Goal: Information Seeking & Learning: Find specific page/section

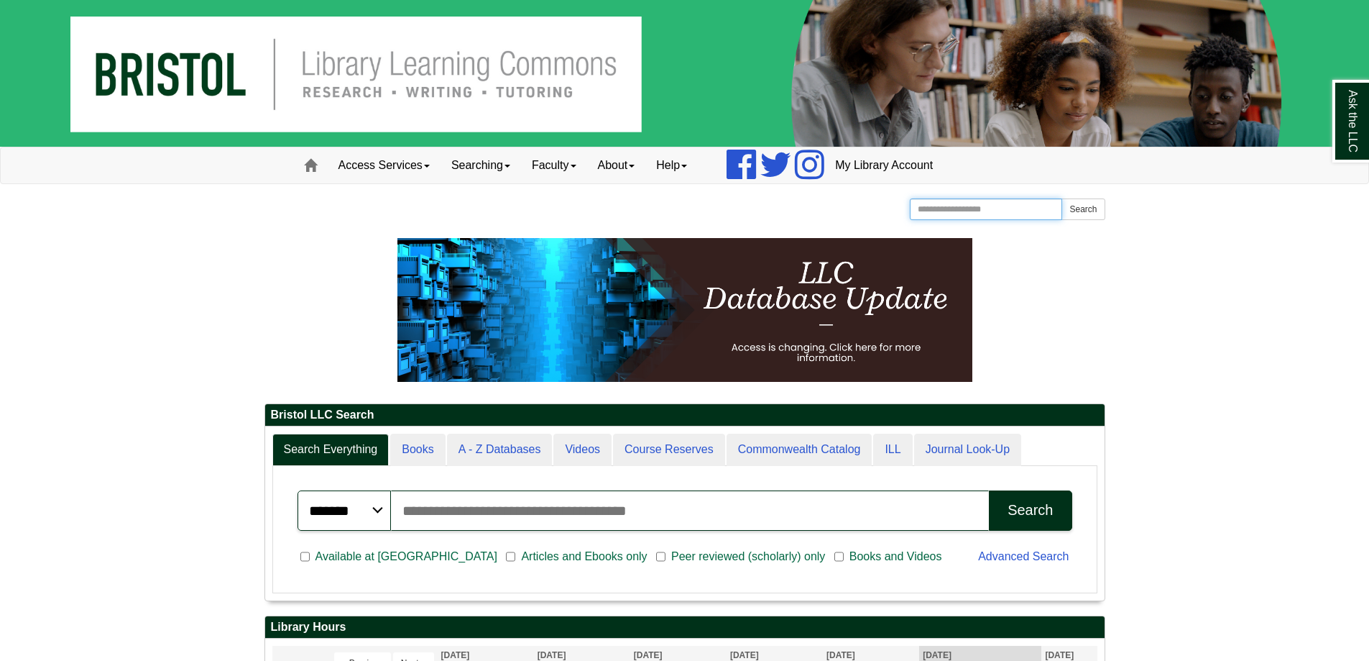
click at [998, 210] on input "Search the Website" at bounding box center [986, 209] width 153 height 22
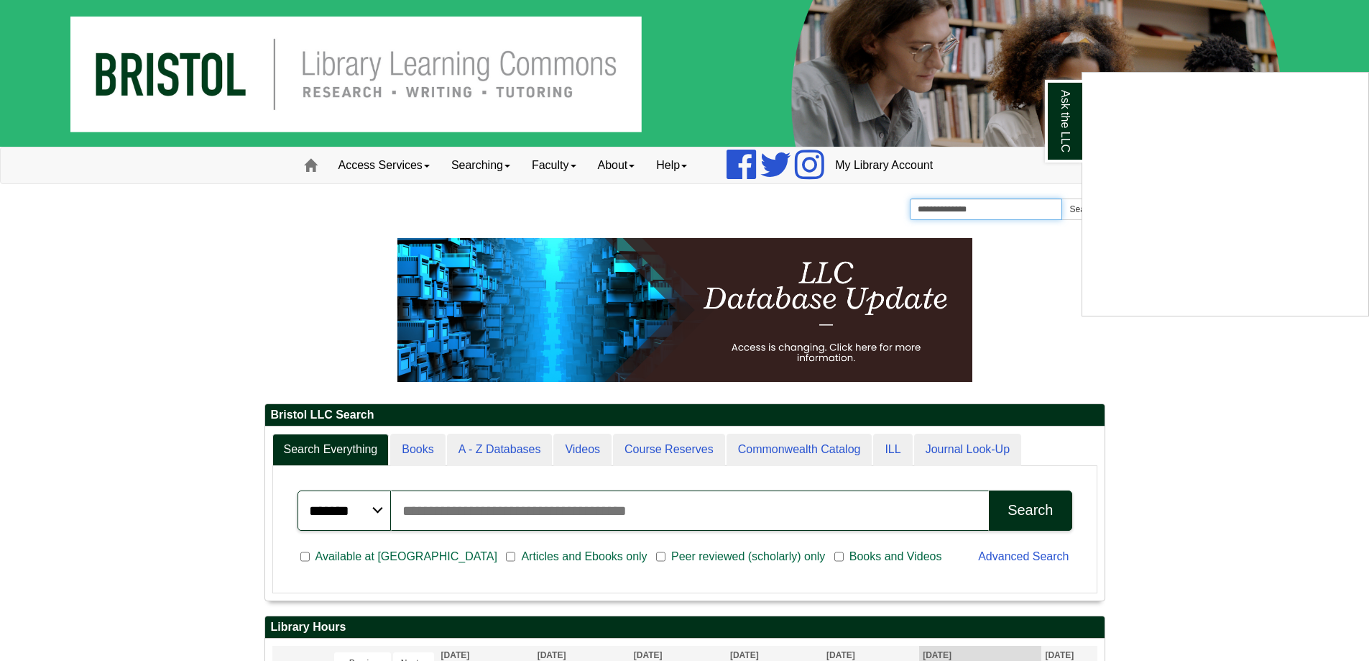
type input "**********"
click at [1062, 198] on button "Search" at bounding box center [1083, 209] width 43 height 22
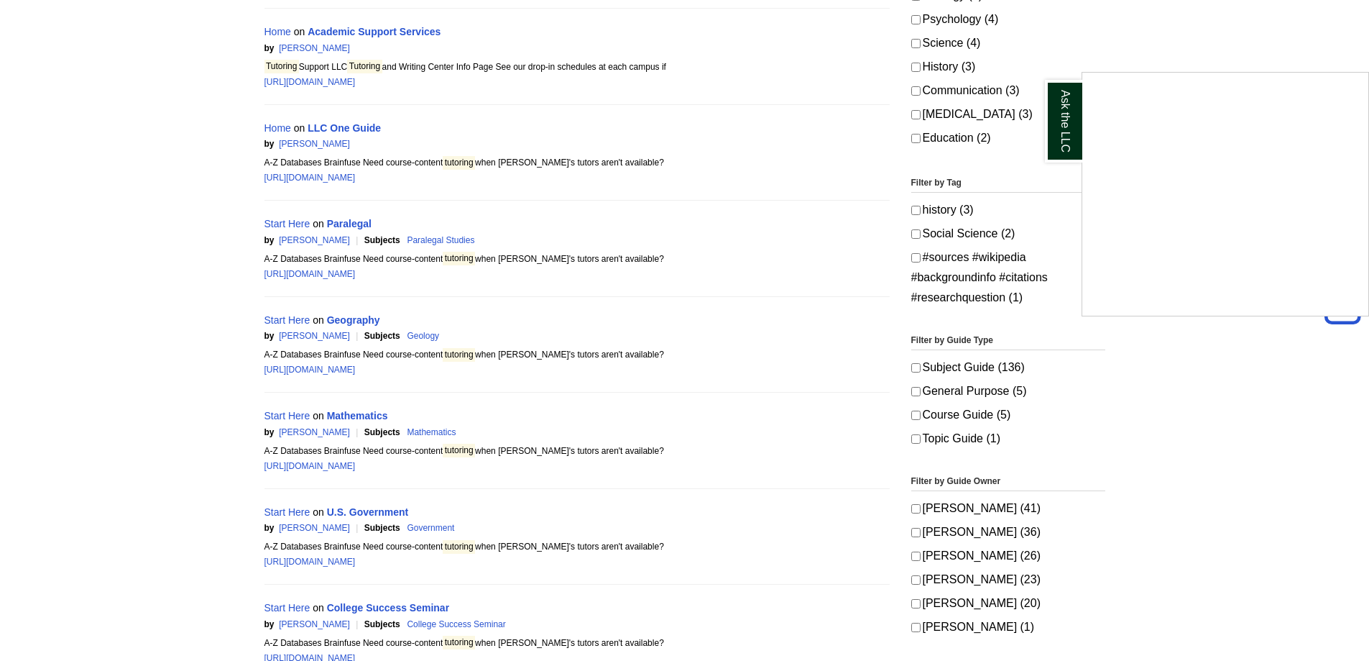
scroll to position [575, 0]
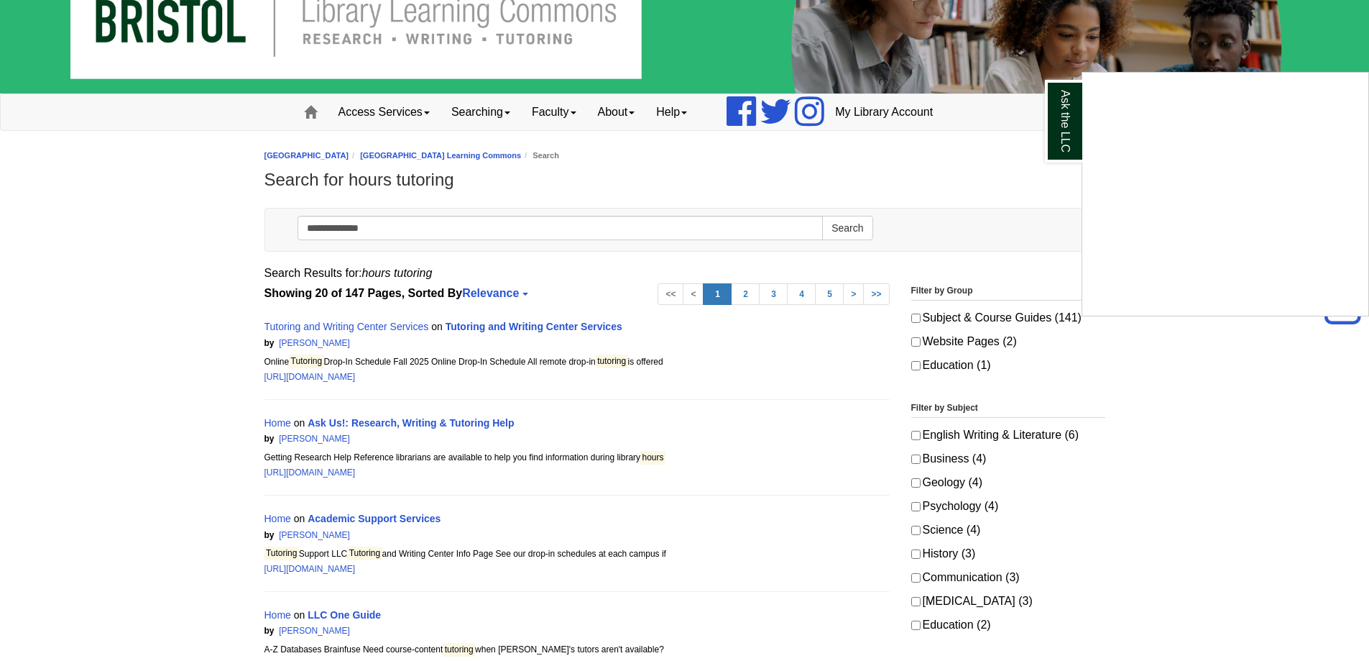
drag, startPoint x: 225, startPoint y: 417, endPoint x: 238, endPoint y: 343, distance: 75.2
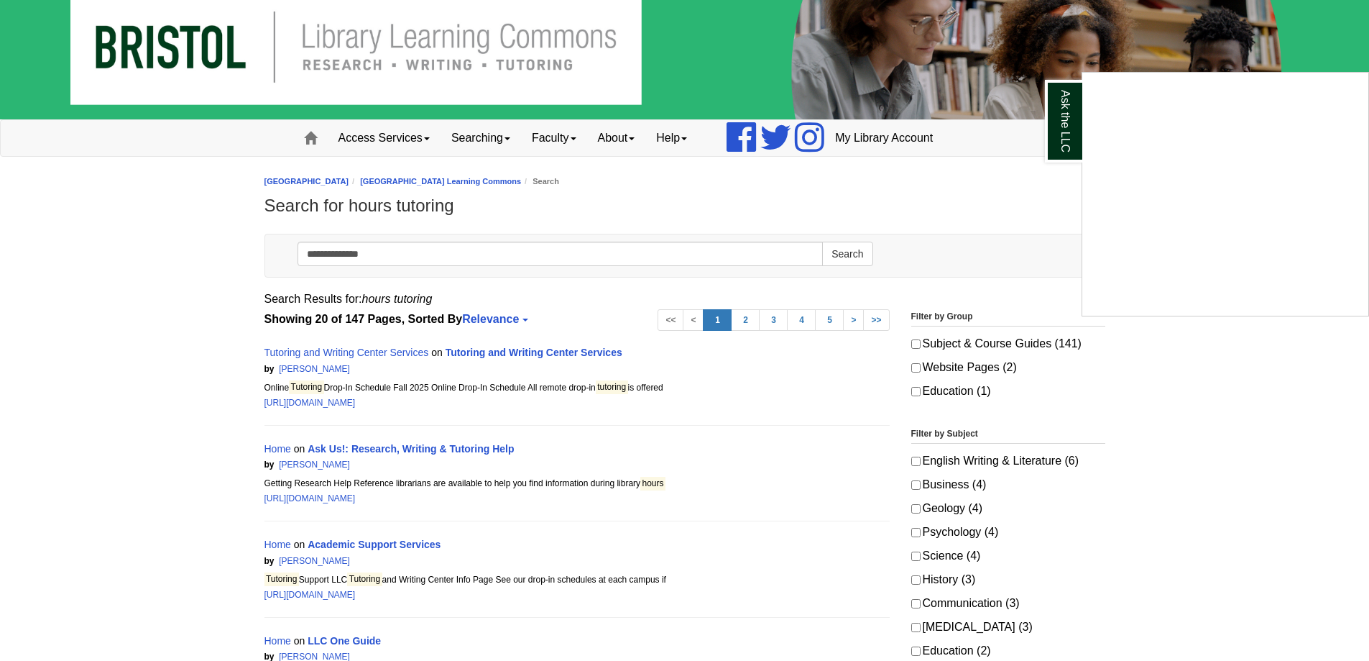
click at [425, 143] on div "Ask the LLC" at bounding box center [684, 330] width 1369 height 661
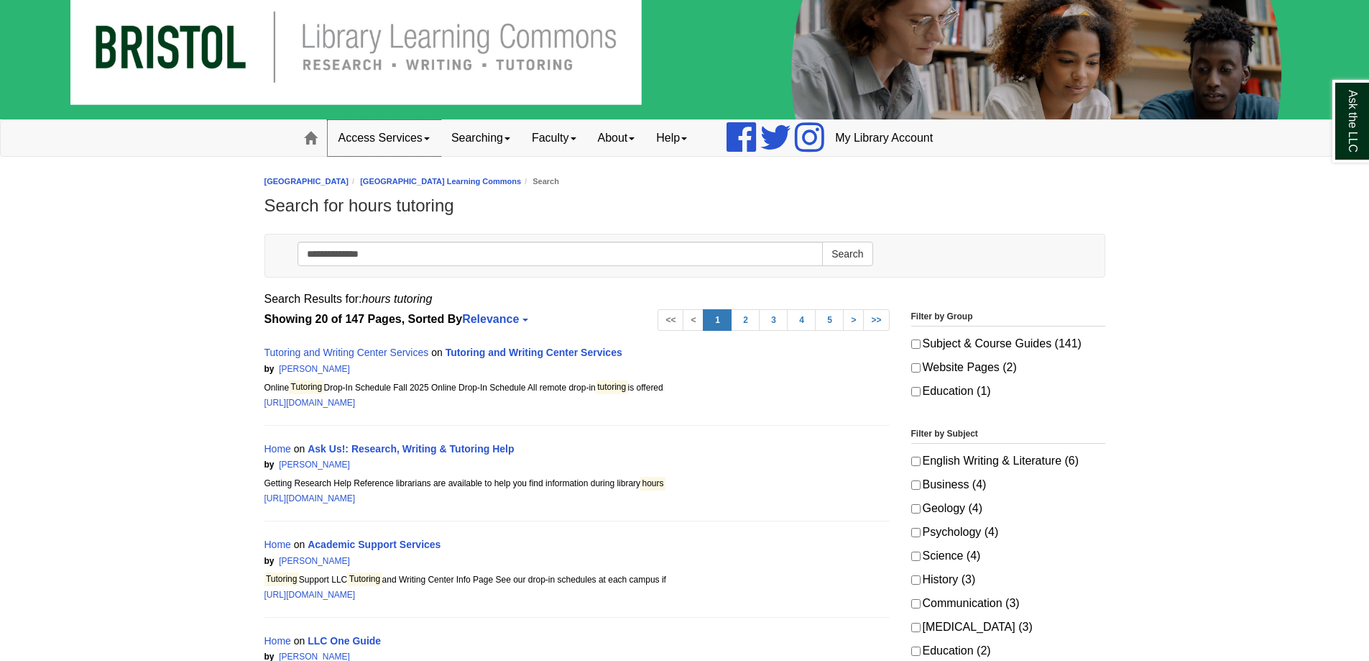
click at [427, 140] on link "Access Services" at bounding box center [384, 138] width 113 height 36
click at [316, 139] on span at bounding box center [310, 138] width 13 height 13
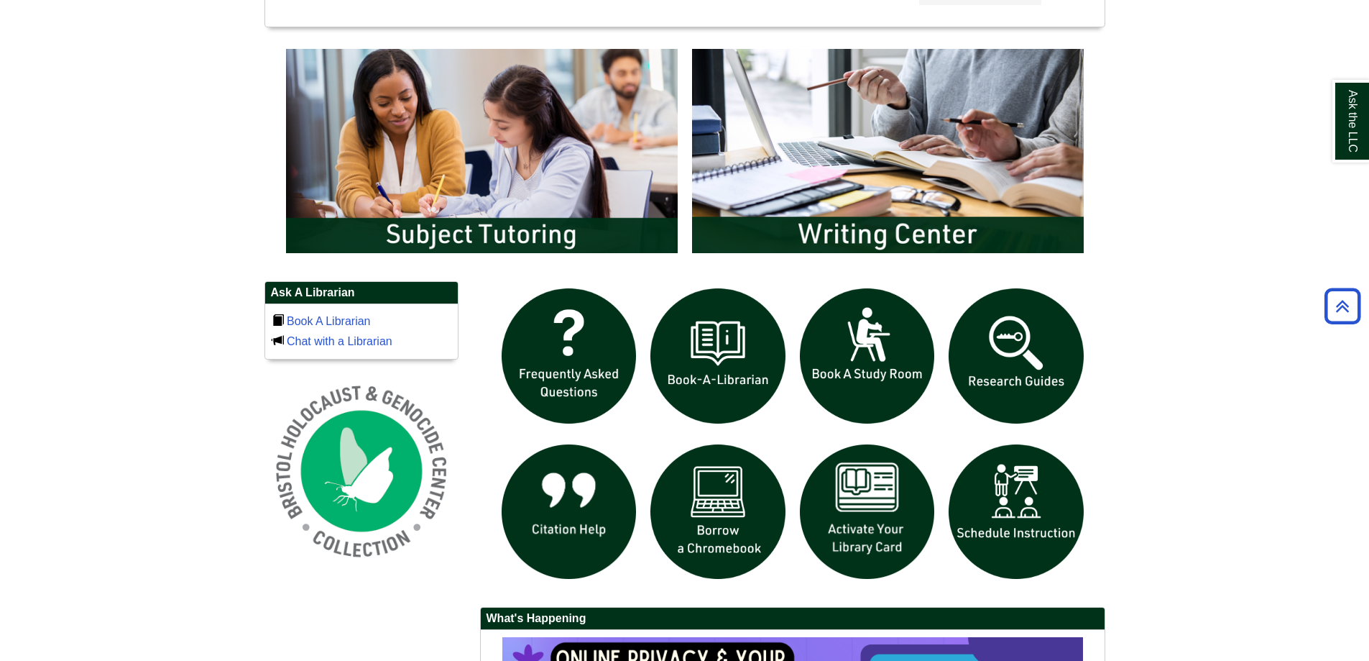
scroll to position [791, 0]
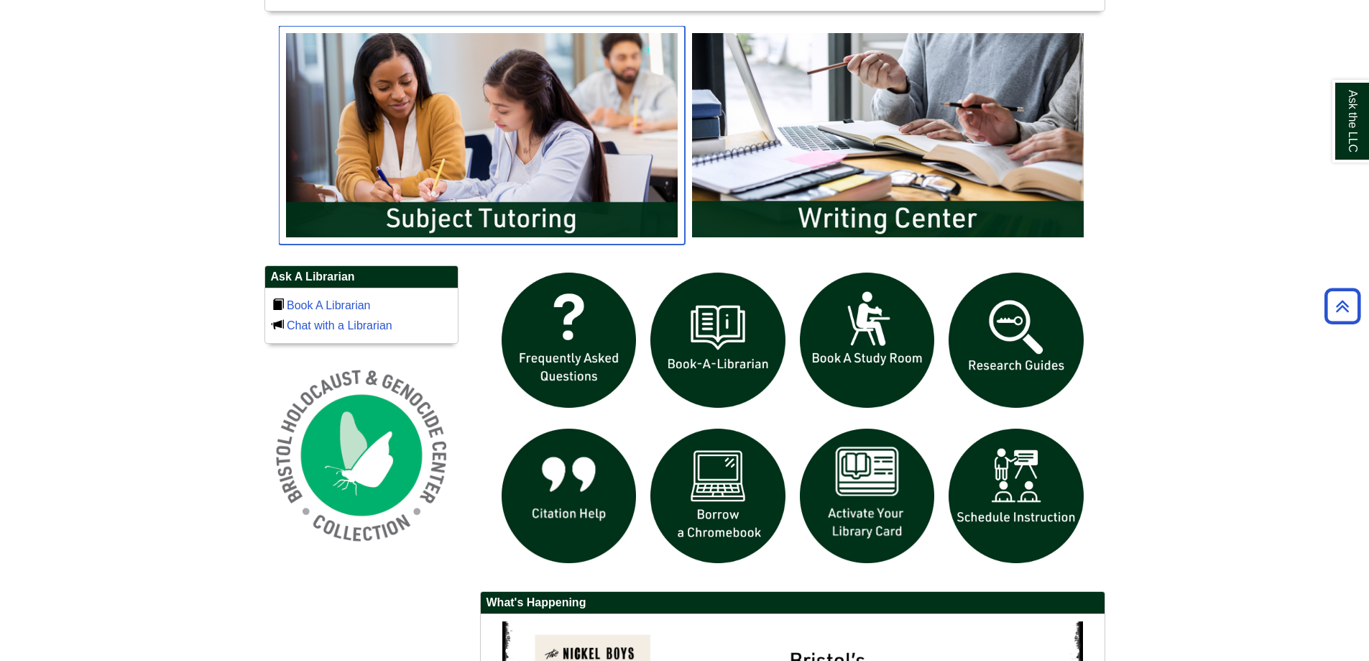
click at [467, 170] on img "slideshow" at bounding box center [482, 135] width 406 height 219
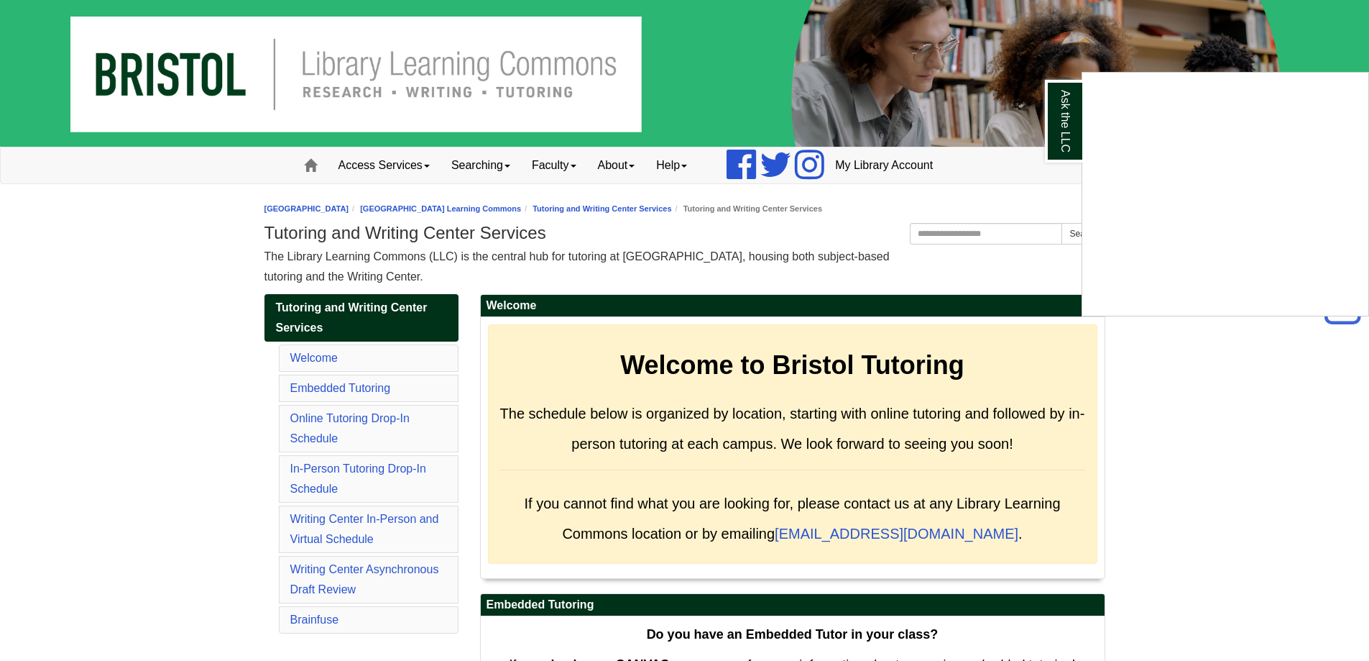
drag, startPoint x: 1180, startPoint y: 359, endPoint x: 961, endPoint y: -87, distance: 497.3
